Goal: Task Accomplishment & Management: Use online tool/utility

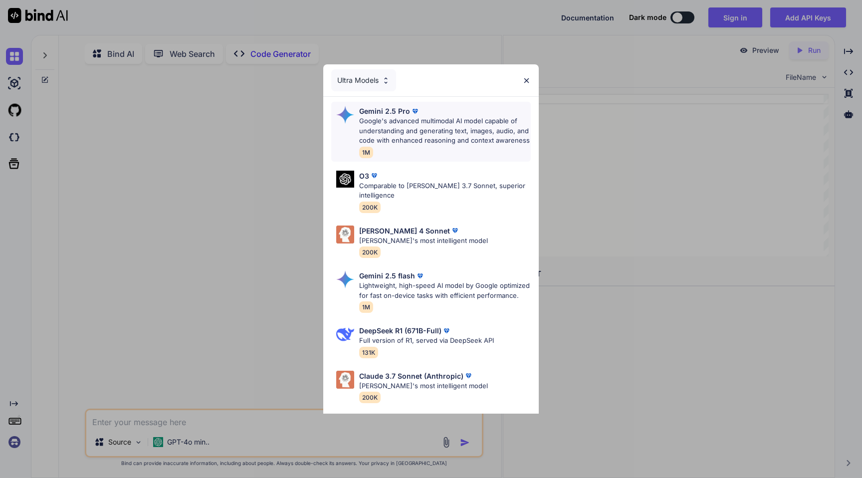
type textarea "x"
click at [502, 127] on p "Google's advanced multimodal AI model capable of understanding and generating t…" at bounding box center [445, 130] width 172 height 29
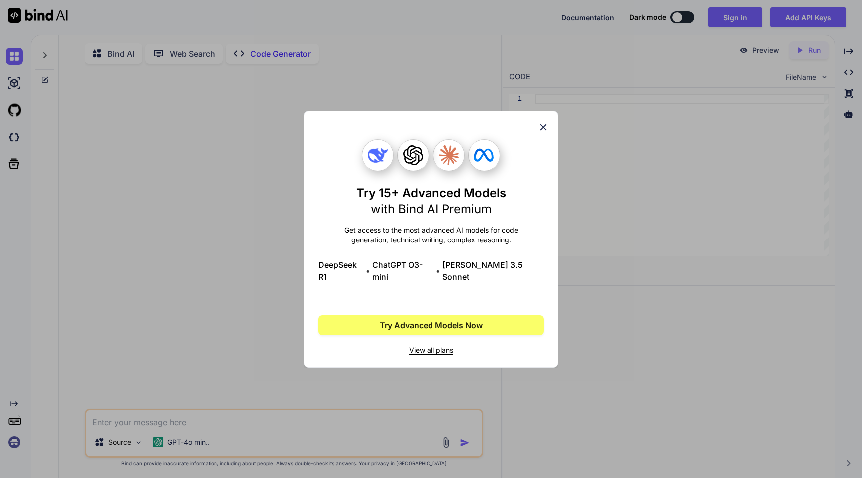
click at [542, 127] on icon at bounding box center [543, 127] width 11 height 11
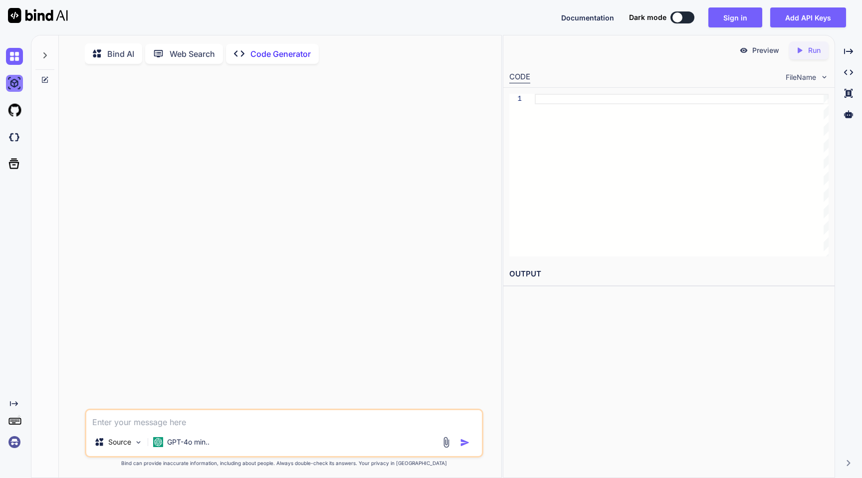
click at [12, 84] on img at bounding box center [14, 83] width 17 height 17
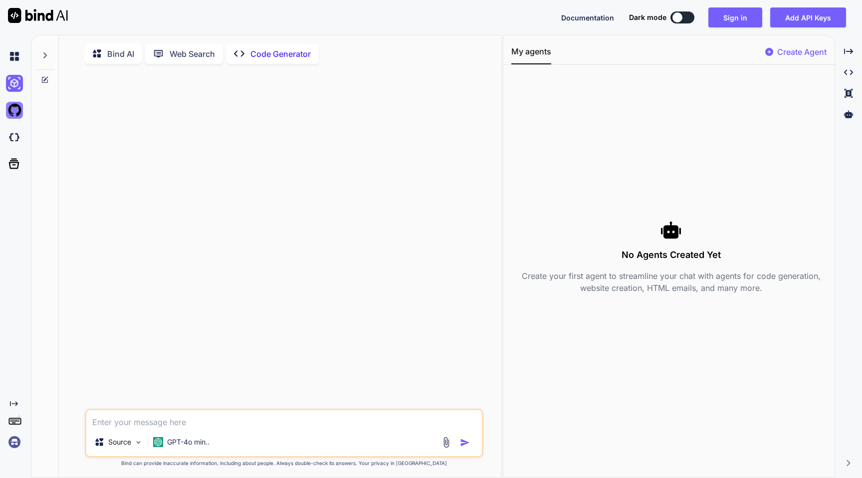
click at [16, 113] on img at bounding box center [14, 110] width 17 height 17
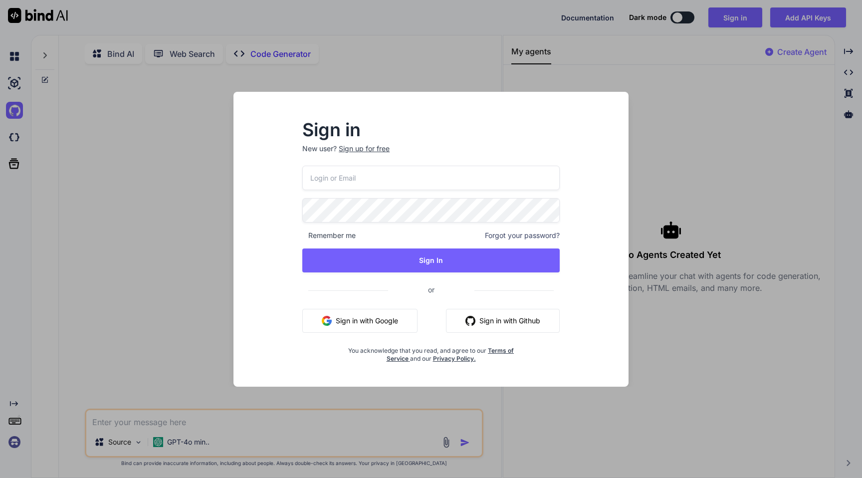
click at [193, 181] on div "Sign in New user? Sign up for free Remember me Forgot your password? Sign In or…" at bounding box center [431, 239] width 862 height 478
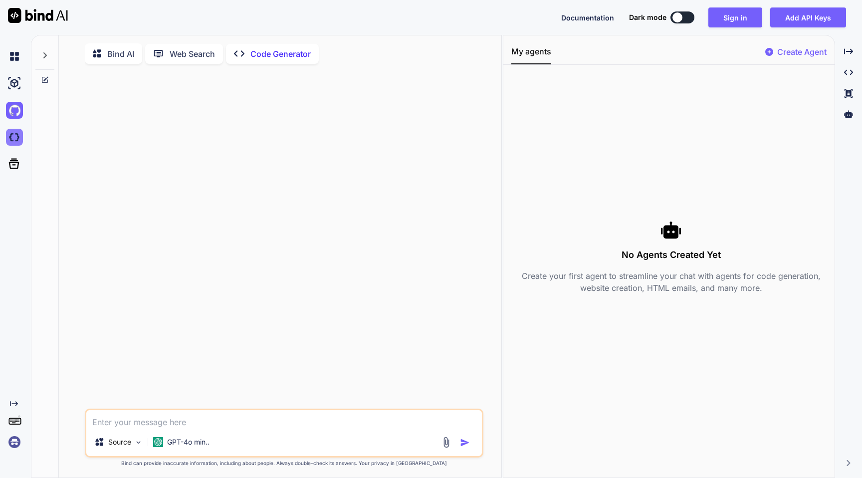
click at [9, 141] on img at bounding box center [14, 137] width 17 height 17
click at [13, 57] on img at bounding box center [14, 56] width 17 height 17
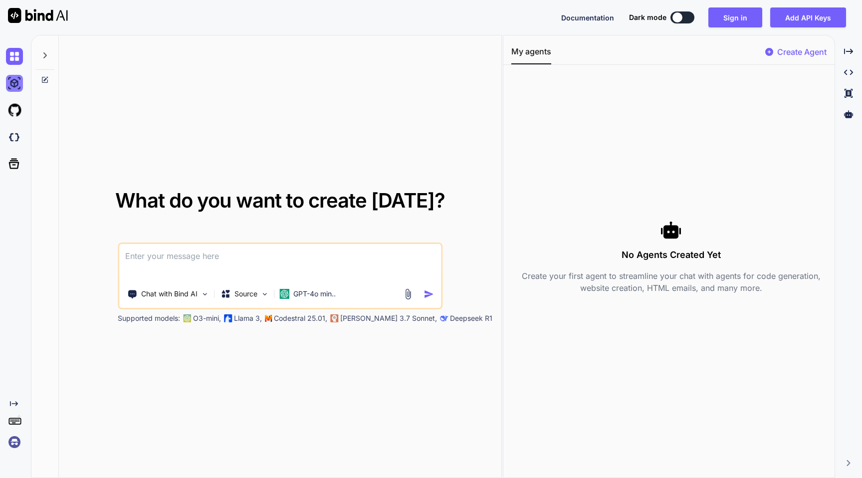
click at [16, 82] on img at bounding box center [14, 83] width 17 height 17
click at [14, 87] on img at bounding box center [14, 83] width 17 height 17
click at [43, 63] on div at bounding box center [44, 52] width 19 height 34
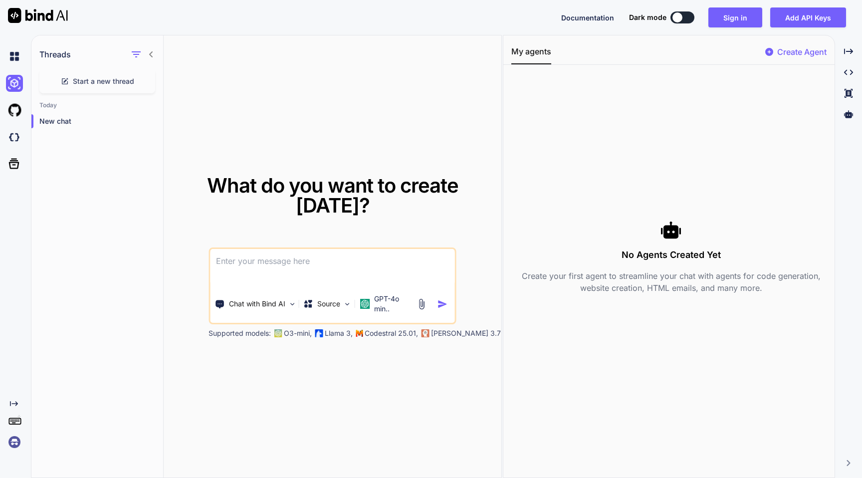
click at [5, 57] on div at bounding box center [13, 56] width 27 height 27
click at [13, 56] on img at bounding box center [14, 56] width 17 height 17
click at [16, 159] on icon at bounding box center [14, 164] width 10 height 10
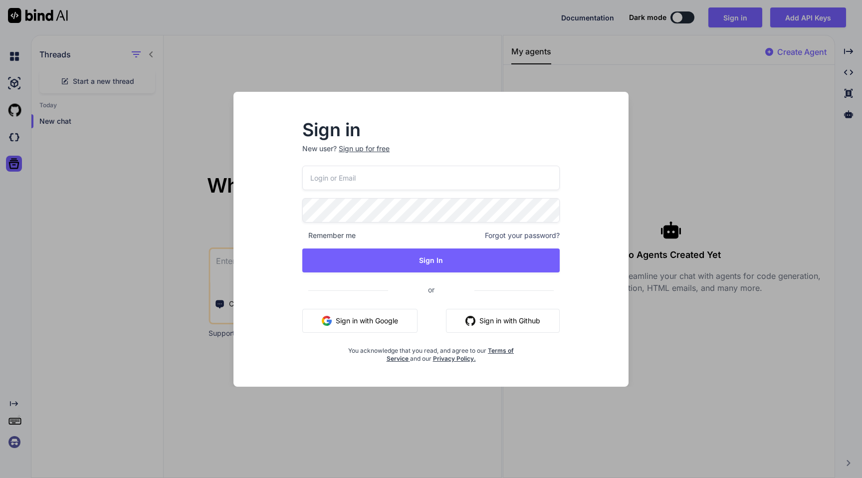
click at [186, 116] on div "Sign in New user? Sign up for free Remember me Forgot your password? Sign In or…" at bounding box center [431, 239] width 862 height 478
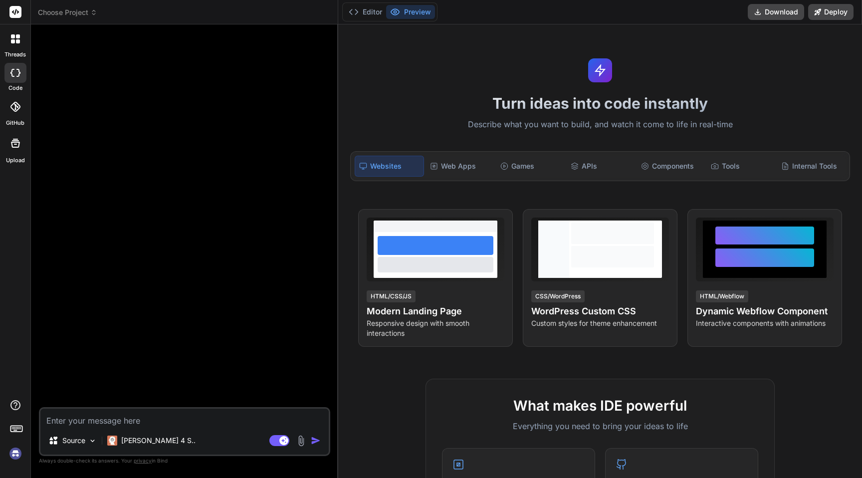
type textarea "x"
